Goal: Task Accomplishment & Management: Complete application form

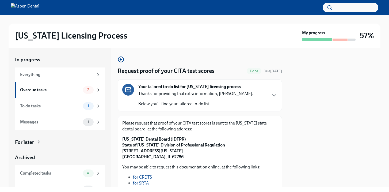
scroll to position [91, 0]
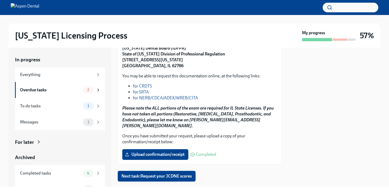
click at [158, 98] on link "for NERB/CDCA/ADEX/WREB/CITA" at bounding box center [165, 97] width 65 height 5
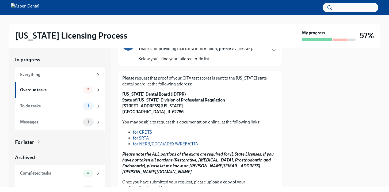
scroll to position [43, 0]
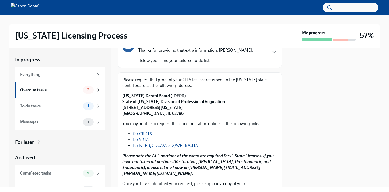
click at [122, 96] on strong "[US_STATE] Dental Board (IDFPR) State of [US_STATE] Division of Professional Re…" at bounding box center [173, 104] width 103 height 23
drag, startPoint x: 123, startPoint y: 95, endPoint x: 131, endPoint y: 96, distance: 8.1
click at [131, 96] on strong "[US_STATE] Dental Board (IDFPR) State of [US_STATE] Division of Professional Re…" at bounding box center [173, 104] width 103 height 23
click at [122, 95] on strong "[US_STATE] Dental Board (IDFPR) State of [US_STATE] Division of Professional Re…" at bounding box center [173, 104] width 103 height 23
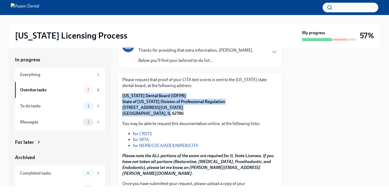
drag, startPoint x: 122, startPoint y: 95, endPoint x: 170, endPoint y: 116, distance: 52.2
click at [170, 116] on p "[US_STATE] Dental Board (IDFPR) State of [US_STATE] Division of Professional Re…" at bounding box center [199, 105] width 155 height 24
copy strong "[US_STATE] Dental Board (IDFPR) State of [US_STATE] Division of Professional Re…"
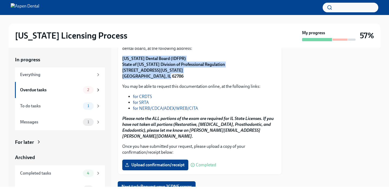
scroll to position [84, 0]
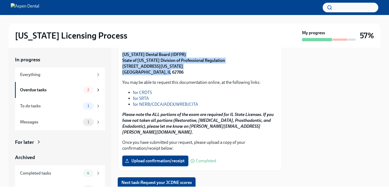
click at [164, 158] on span "Upload confirmation/receipt" at bounding box center [155, 160] width 59 height 5
click at [0, 0] on input "Upload confirmation/receipt" at bounding box center [0, 0] width 0 height 0
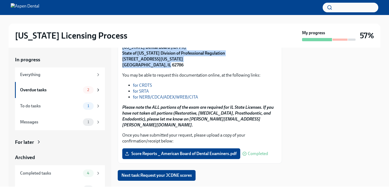
scroll to position [97, 0]
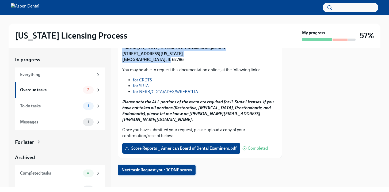
click at [172, 167] on span "Next task : Request your JCDNE scores" at bounding box center [156, 169] width 70 height 5
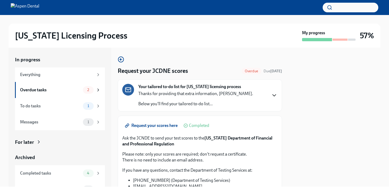
click at [275, 94] on icon "button" at bounding box center [274, 95] width 6 height 6
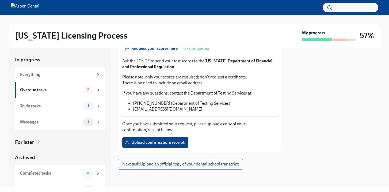
scroll to position [242, 0]
click at [59, 91] on div "Overdue tasks" at bounding box center [50, 90] width 61 height 6
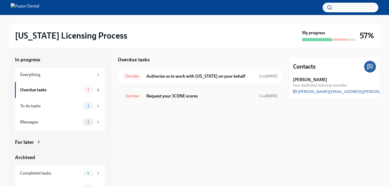
click at [163, 96] on h6 "Request your JCDNE scores" at bounding box center [200, 96] width 108 height 6
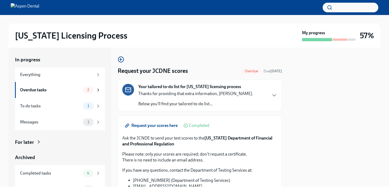
click at [159, 124] on span "Request your scores here" at bounding box center [152, 125] width 52 height 5
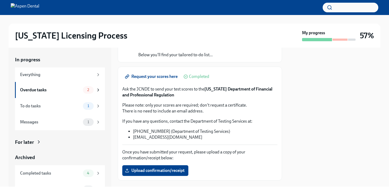
scroll to position [49, 0]
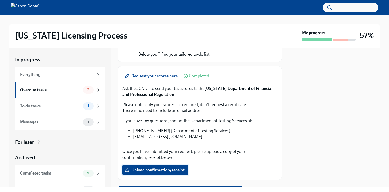
click at [168, 168] on span "Upload confirmation/receipt" at bounding box center [155, 169] width 59 height 5
click at [0, 0] on input "Upload confirmation/receipt" at bounding box center [0, 0] width 0 height 0
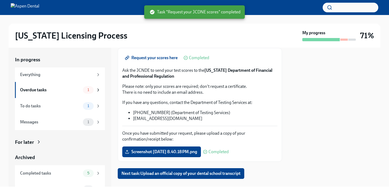
scroll to position [77, 0]
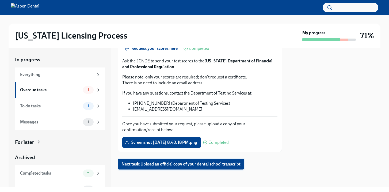
click at [231, 163] on span "Next task : Upload an official copy of your dental school transcript" at bounding box center [180, 163] width 119 height 5
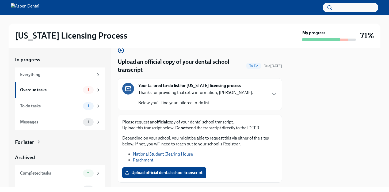
scroll to position [22, 0]
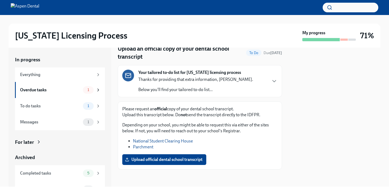
click at [170, 141] on link "National Student Clearing House" at bounding box center [163, 140] width 60 height 5
click at [150, 146] on link "Parchment" at bounding box center [143, 146] width 20 height 5
click at [172, 141] on link "National Student Clearing House" at bounding box center [163, 140] width 60 height 5
click at [90, 122] on span "1" at bounding box center [88, 122] width 8 height 4
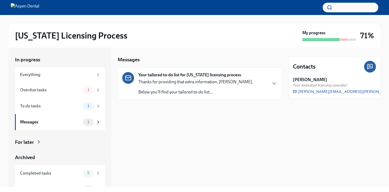
scroll to position [11, 0]
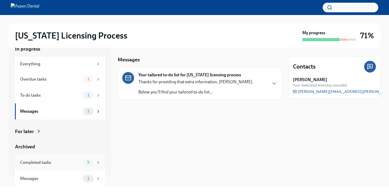
click at [96, 161] on icon at bounding box center [98, 162] width 5 height 5
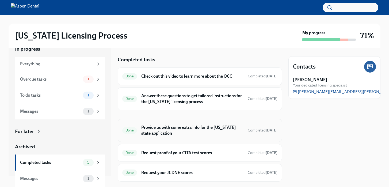
scroll to position [12, 0]
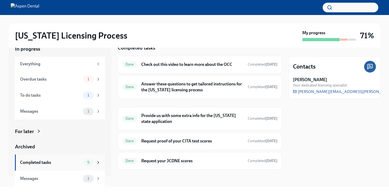
click at [94, 161] on div "5" at bounding box center [92, 162] width 18 height 7
click at [91, 179] on span "1" at bounding box center [88, 178] width 8 height 4
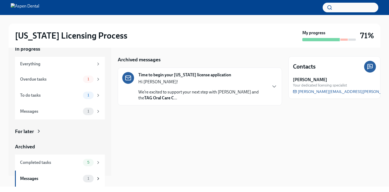
click at [156, 99] on strong "TAG Oral Care C" at bounding box center [159, 97] width 30 height 5
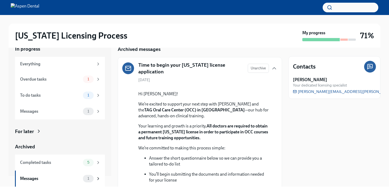
scroll to position [10, 0]
click at [71, 113] on div "Messages" at bounding box center [50, 111] width 61 height 6
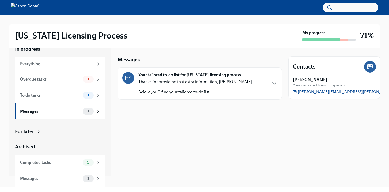
click at [176, 87] on div "Thanks for providing that extra information, [PERSON_NAME]. Below you'll find y…" at bounding box center [195, 87] width 115 height 16
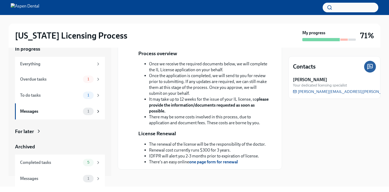
scroll to position [129, 0]
click at [66, 64] on div "Everything" at bounding box center [57, 64] width 74 height 6
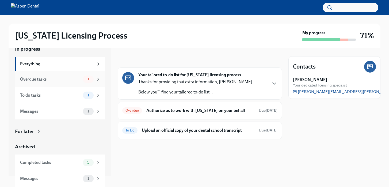
click at [62, 79] on div "Overdue tasks" at bounding box center [50, 79] width 61 height 6
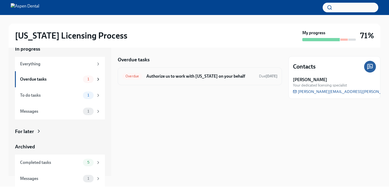
click at [174, 75] on h6 "Authorize us to work with [US_STATE] on your behalf" at bounding box center [200, 76] width 108 height 6
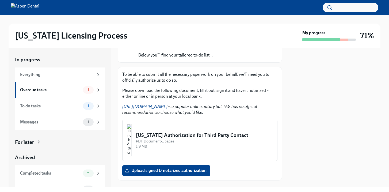
scroll to position [56, 0]
click at [132, 143] on img "button" at bounding box center [129, 140] width 5 height 32
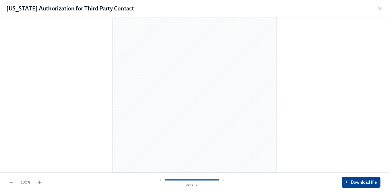
scroll to position [0, 0]
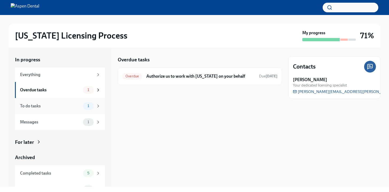
click at [34, 107] on div "To do tasks" at bounding box center [50, 106] width 61 height 6
click at [173, 74] on h6 "Upload an official copy of your dental school transcript" at bounding box center [198, 76] width 113 height 6
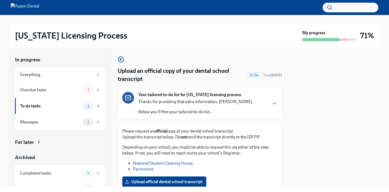
scroll to position [22, 0]
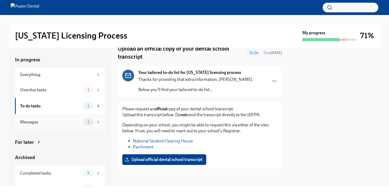
click at [34, 120] on div "Messages" at bounding box center [50, 122] width 61 height 6
